Goal: Task Accomplishment & Management: Manage account settings

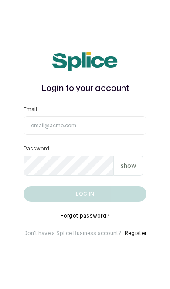
click at [43, 134] on input "Email" at bounding box center [85, 125] width 123 height 18
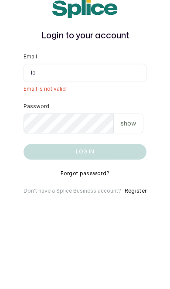
type input "lovedive948@gmail.com"
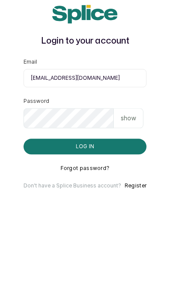
scroll to position [36, 0]
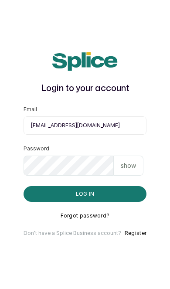
click at [128, 186] on button "Log in" at bounding box center [85, 194] width 123 height 16
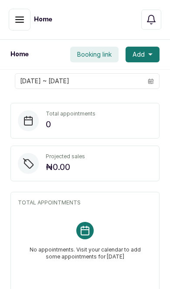
click at [21, 20] on icon "button" at bounding box center [20, 19] width 8 height 5
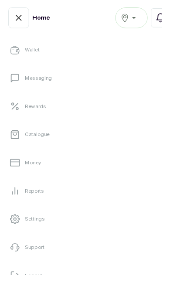
scroll to position [165, 0]
click at [98, 229] on link "Settings" at bounding box center [85, 230] width 156 height 24
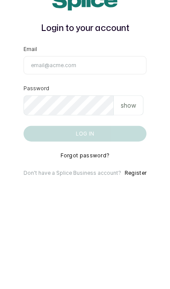
scroll to position [60, 0]
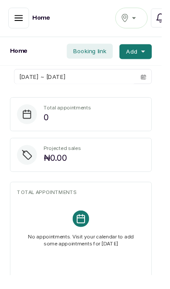
click at [24, 21] on icon "button" at bounding box center [19, 18] width 10 height 10
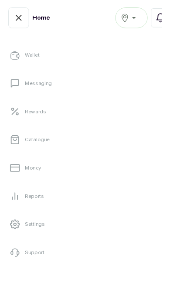
scroll to position [159, 0]
click at [91, 235] on link "Settings" at bounding box center [85, 236] width 156 height 24
